Goal: Task Accomplishment & Management: Manage account settings

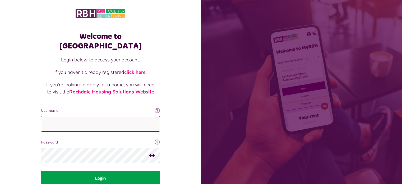
type input "**********"
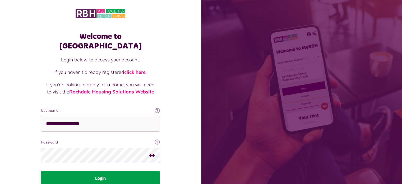
click at [93, 171] on button "Login" at bounding box center [100, 178] width 119 height 15
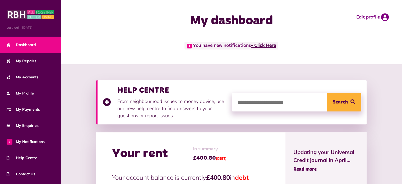
click at [268, 46] on link "- Click Here" at bounding box center [263, 45] width 25 height 5
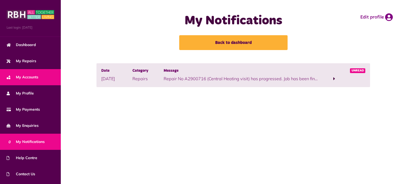
click at [33, 77] on span "My Accounts" at bounding box center [23, 77] width 32 height 6
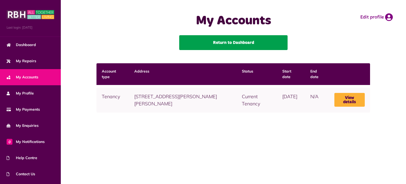
click at [213, 41] on link "Return to Dashboard" at bounding box center [233, 42] width 108 height 15
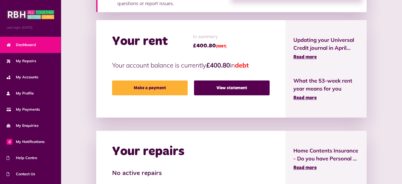
scroll to position [113, 0]
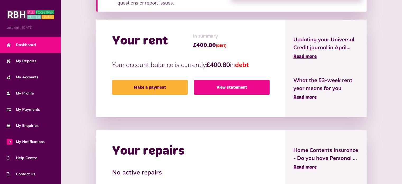
click at [237, 89] on link "View statement" at bounding box center [232, 87] width 76 height 15
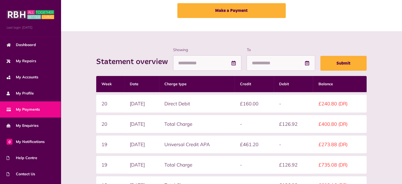
scroll to position [32, 0]
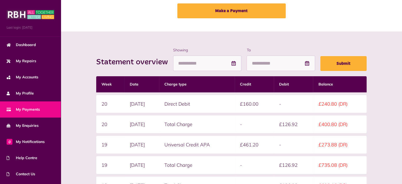
click at [234, 63] on icon at bounding box center [233, 63] width 5 height 5
click at [191, 64] on input "Showing" at bounding box center [207, 64] width 68 height 16
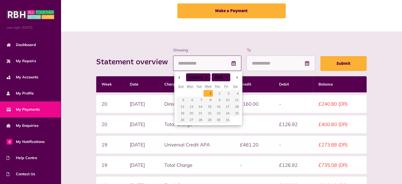
type input "**********"
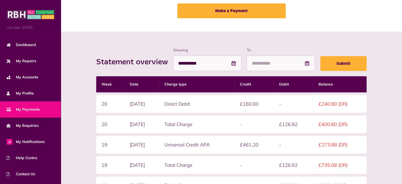
click at [308, 63] on icon at bounding box center [307, 63] width 5 height 5
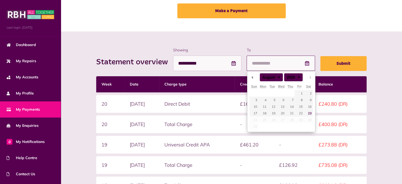
click at [273, 65] on input "To" at bounding box center [281, 64] width 68 height 16
type input "**********"
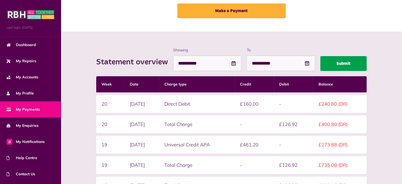
click at [329, 64] on button "Submit" at bounding box center [344, 63] width 46 height 15
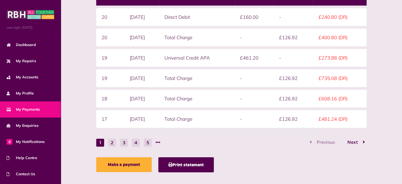
scroll to position [124, 0]
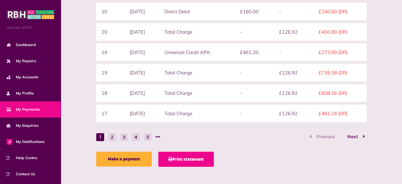
click at [193, 156] on button "Print statement" at bounding box center [186, 159] width 56 height 15
